Goal: Task Accomplishment & Management: Manage account settings

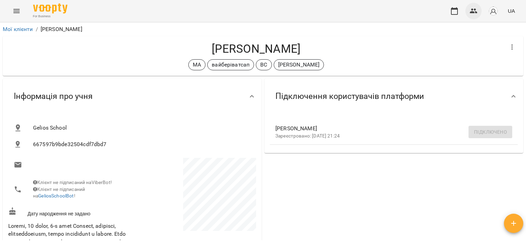
click at [472, 12] on icon "button" at bounding box center [474, 11] width 8 height 5
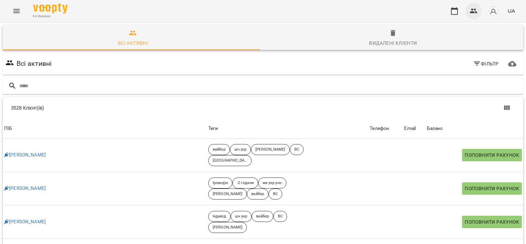
click at [475, 12] on icon "button" at bounding box center [473, 11] width 8 height 8
click at [454, 11] on icon "button" at bounding box center [454, 11] width 8 height 8
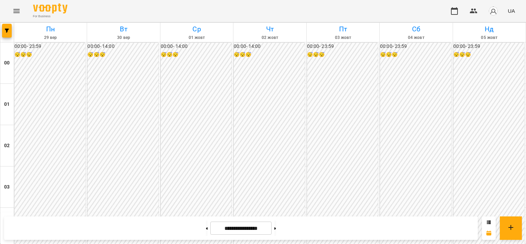
scroll to position [570, 0]
drag, startPoint x: 511, startPoint y: 166, endPoint x: 517, endPoint y: 184, distance: 19.9
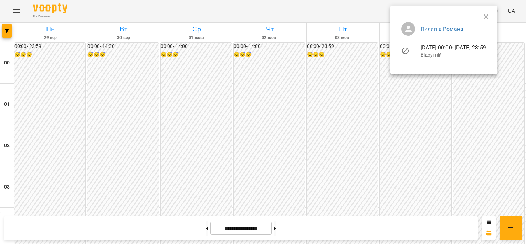
drag, startPoint x: 524, startPoint y: 181, endPoint x: 523, endPoint y: 188, distance: 7.2
click at [523, 188] on div at bounding box center [263, 122] width 526 height 244
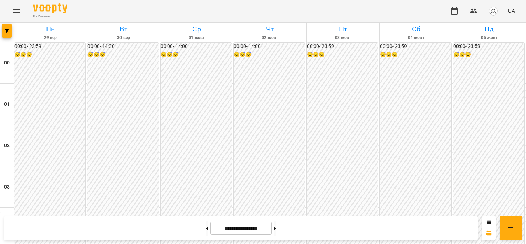
scroll to position [635, 0]
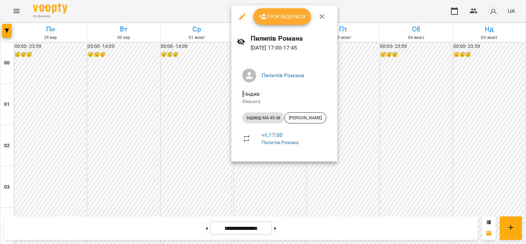
click at [411, 112] on div at bounding box center [263, 122] width 526 height 244
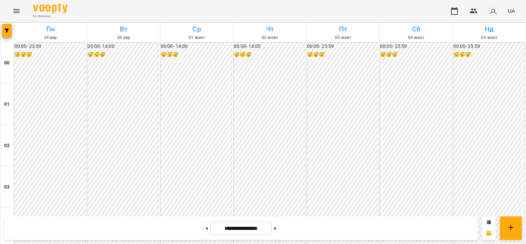
scroll to position [633, 0]
click at [276, 231] on button at bounding box center [275, 227] width 2 height 15
click at [206, 226] on button at bounding box center [207, 227] width 2 height 15
type input "**********"
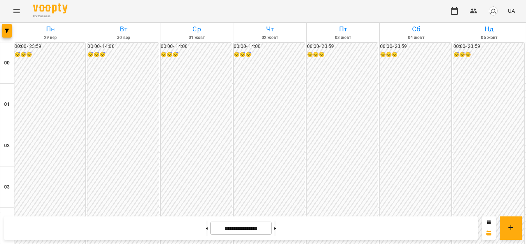
scroll to position [99, 0]
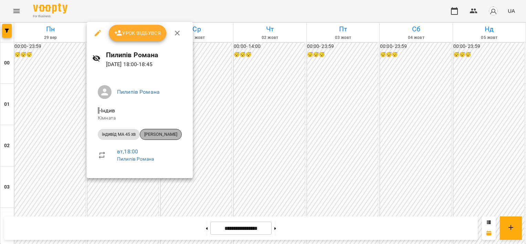
click at [167, 133] on span "[PERSON_NAME]" at bounding box center [160, 134] width 41 height 6
